Goal: Task Accomplishment & Management: Manage account settings

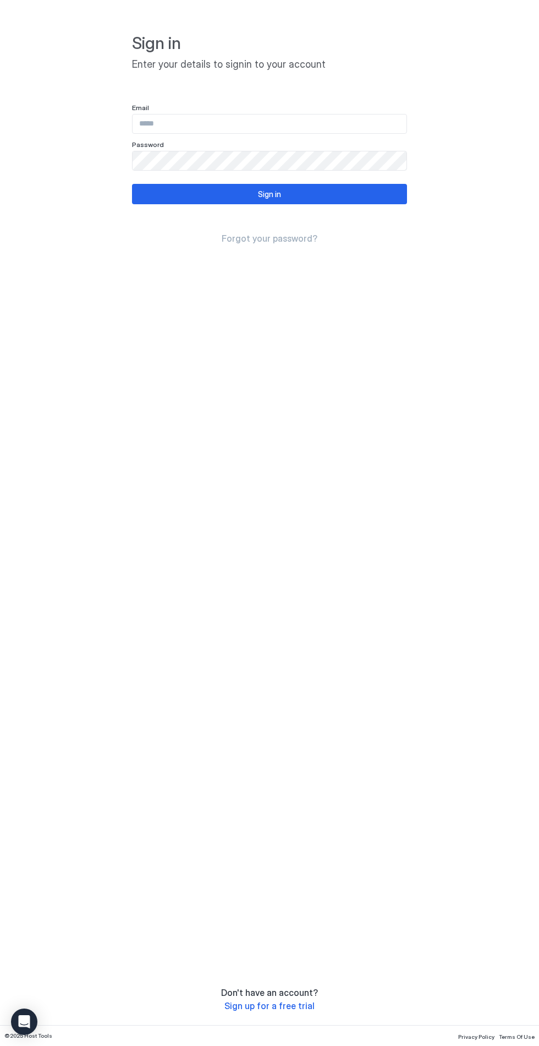
click at [163, 126] on input "Input Field" at bounding box center [270, 123] width 274 height 19
click at [215, 124] on input "**********" at bounding box center [270, 123] width 274 height 19
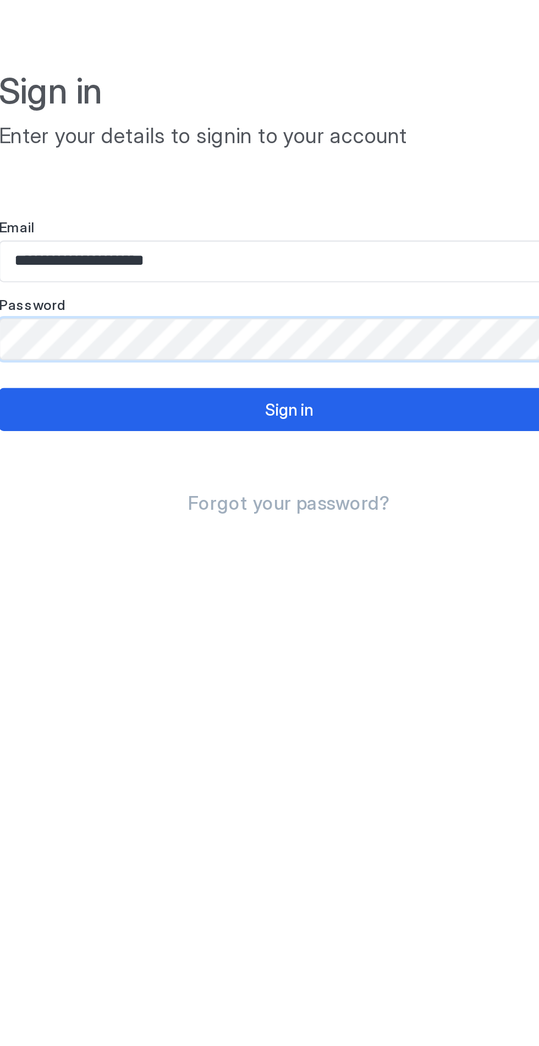
click at [197, 196] on button "Sign in" at bounding box center [269, 194] width 275 height 20
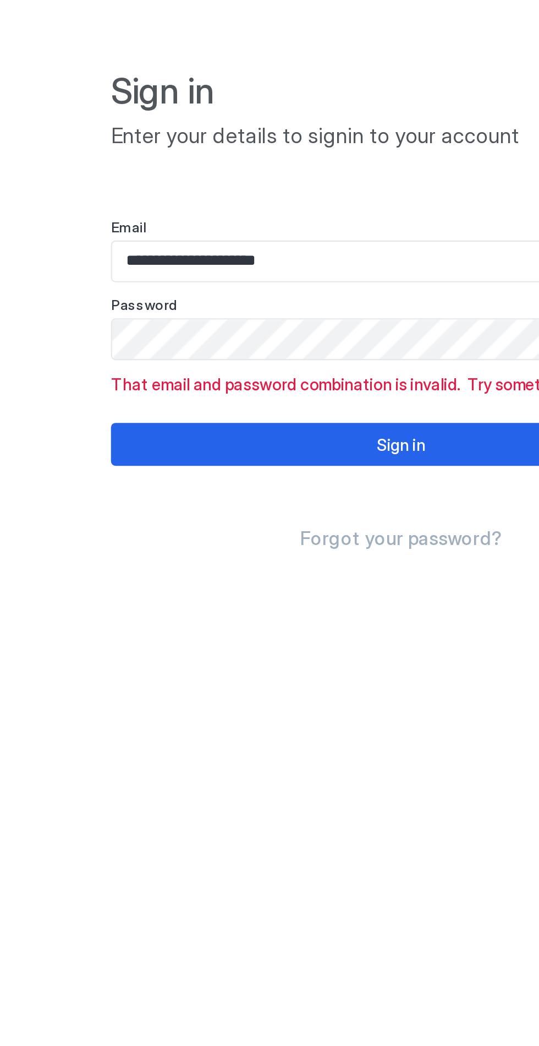
click at [146, 128] on input "**********" at bounding box center [270, 123] width 274 height 19
type input "**********"
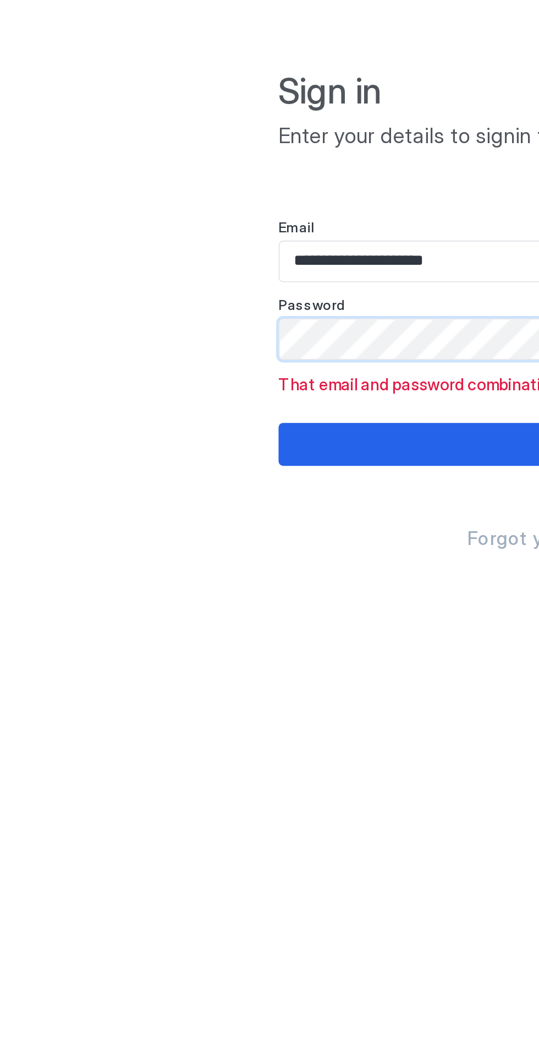
click at [157, 208] on button "Sign in" at bounding box center [269, 210] width 275 height 20
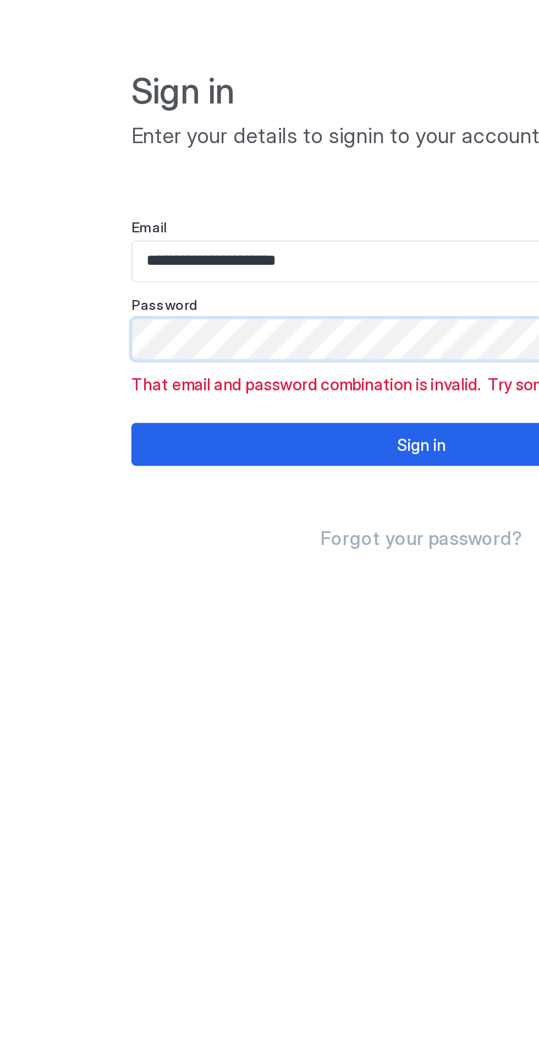
click at [203, 215] on button "Sign in" at bounding box center [269, 210] width 275 height 20
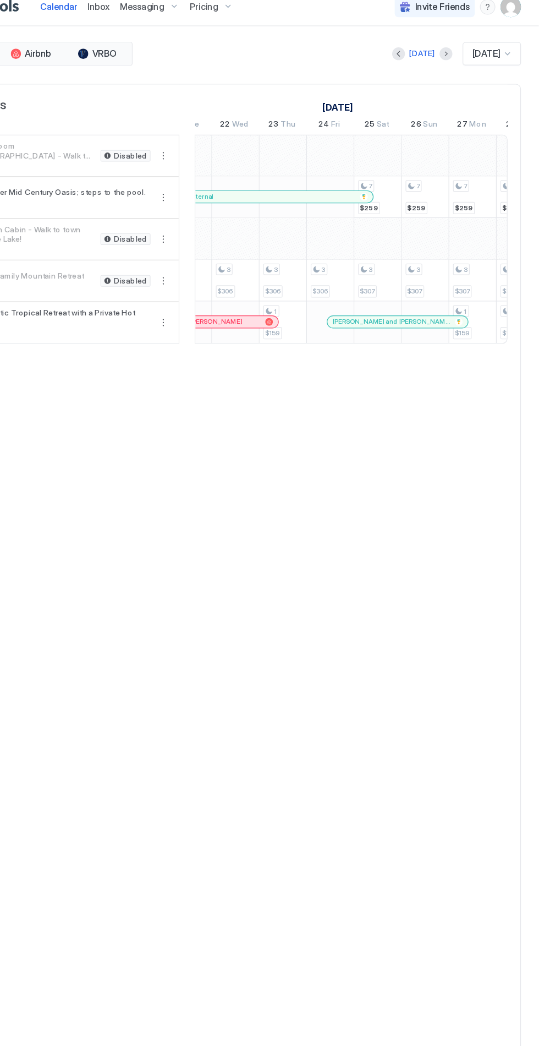
scroll to position [1, 1047]
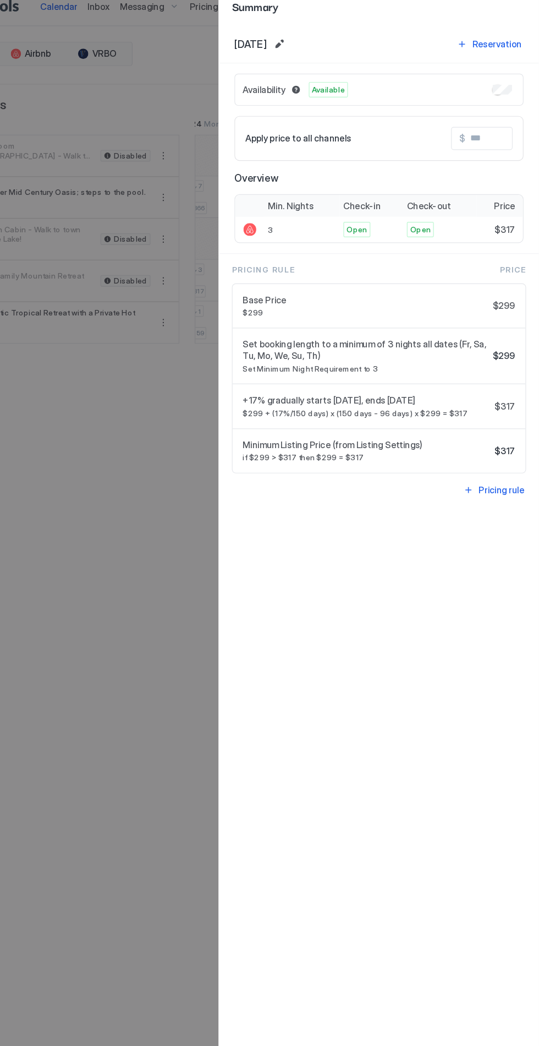
click at [183, 106] on div at bounding box center [269, 523] width 539 height 1046
click at [138, 106] on div at bounding box center [269, 523] width 539 height 1046
click at [262, 27] on div at bounding box center [269, 523] width 539 height 1046
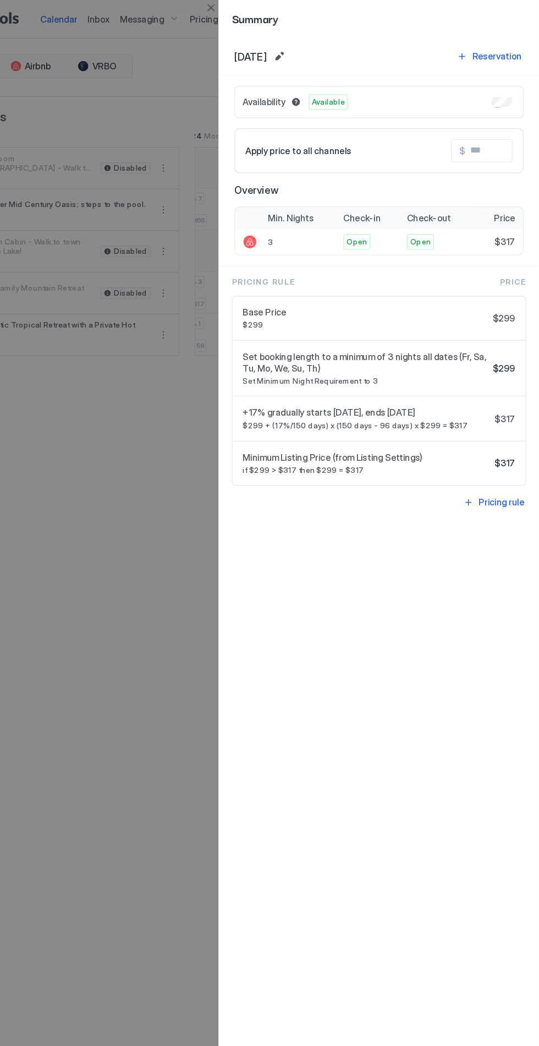
click at [251, 1] on button "Close" at bounding box center [257, 6] width 13 height 13
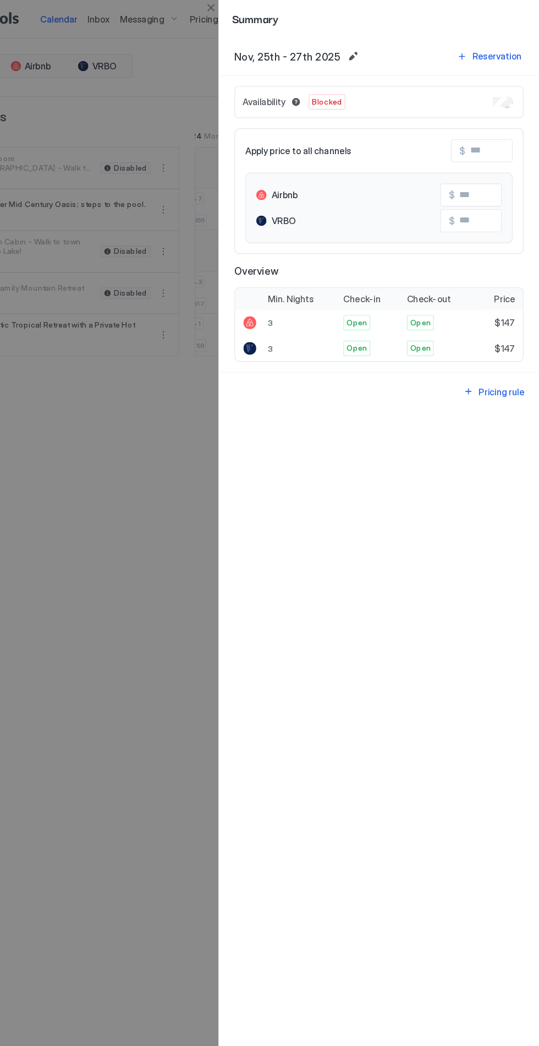
click at [252, 7] on button "Close" at bounding box center [257, 6] width 13 height 13
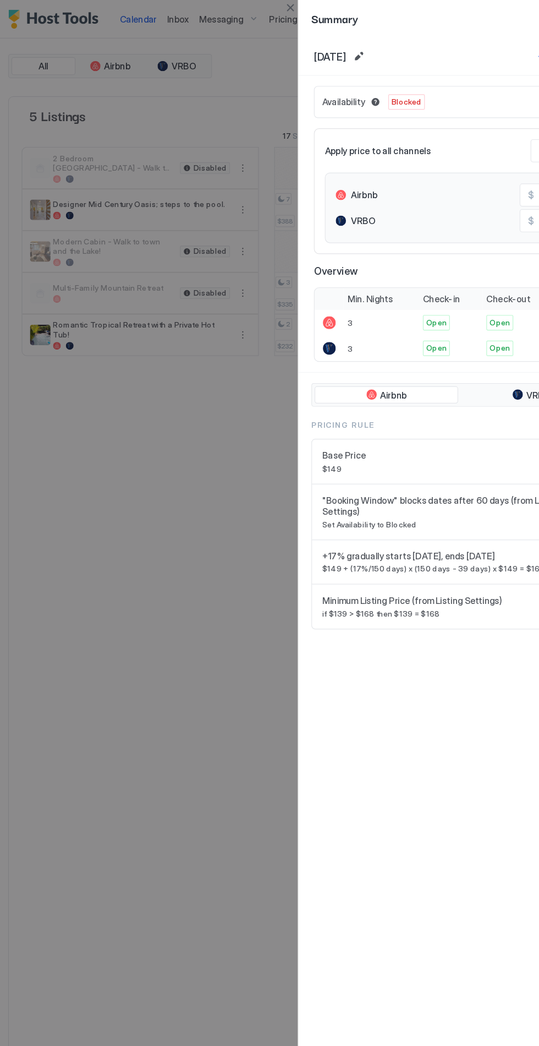
click at [255, 6] on button "Close" at bounding box center [257, 6] width 13 height 13
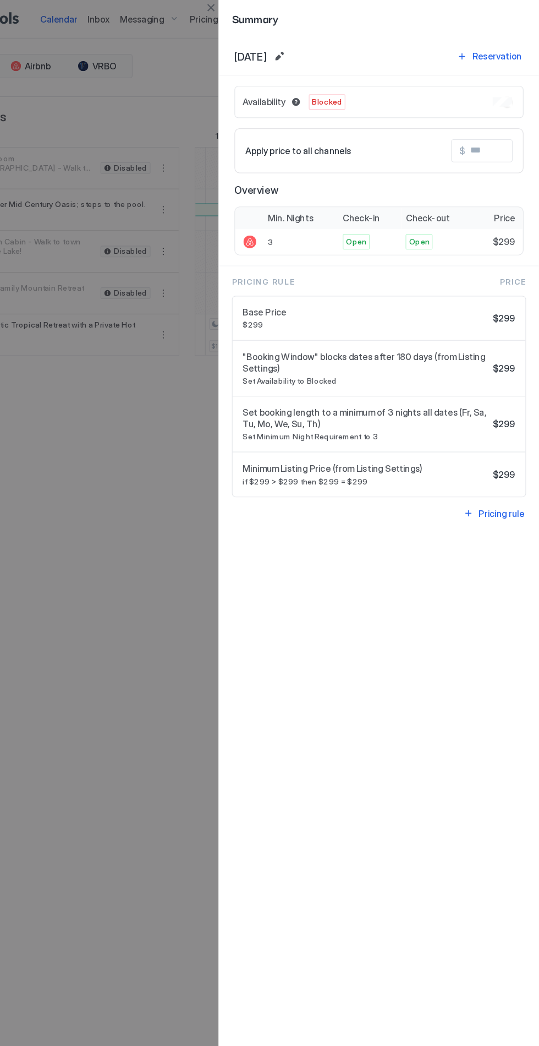
click at [250, 8] on div at bounding box center [269, 523] width 539 height 1046
click at [239, 4] on div at bounding box center [269, 523] width 539 height 1046
click at [251, 3] on button "Close" at bounding box center [257, 6] width 13 height 13
click at [265, 6] on div "Summary" at bounding box center [402, 16] width 275 height 32
click at [254, 2] on button "Close" at bounding box center [257, 6] width 13 height 13
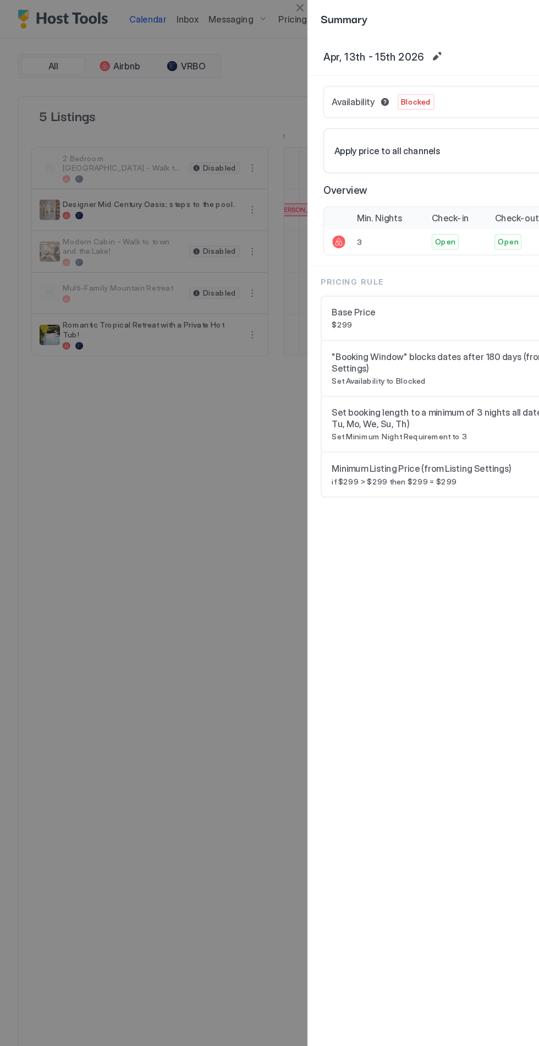
click at [260, 6] on button "Close" at bounding box center [257, 6] width 13 height 13
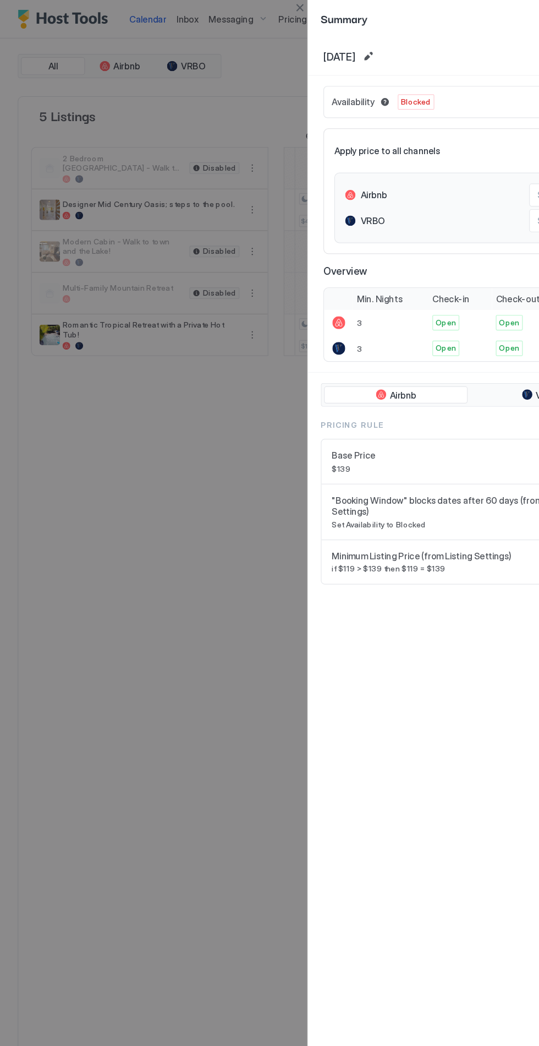
click at [260, 6] on button "Close" at bounding box center [257, 6] width 13 height 13
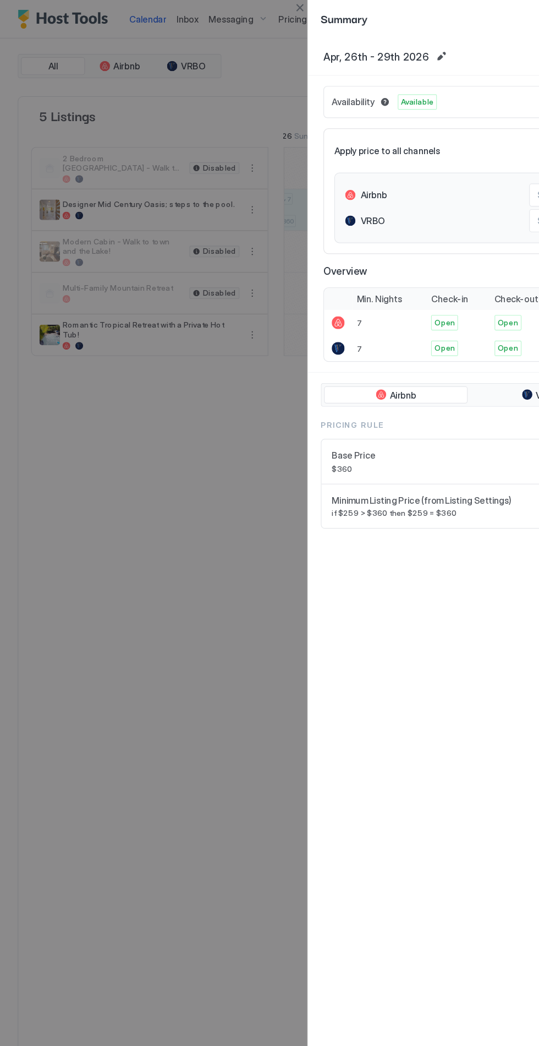
click at [252, 6] on button "Close" at bounding box center [257, 6] width 13 height 13
click at [248, 6] on div at bounding box center [269, 523] width 539 height 1046
click at [259, 6] on button "Close" at bounding box center [257, 6] width 13 height 13
